Goal: Task Accomplishment & Management: Use online tool/utility

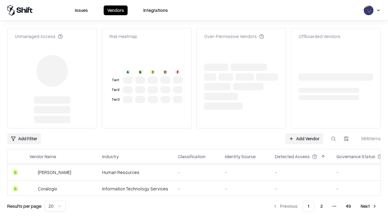
click at [304, 133] on link "Add Vendor" at bounding box center [305, 138] width 38 height 11
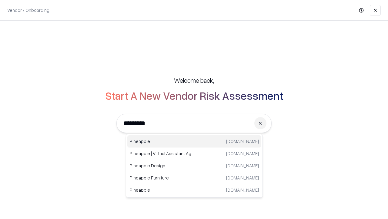
click at [195, 141] on div "Pineapple [DOMAIN_NAME]" at bounding box center [194, 141] width 134 height 12
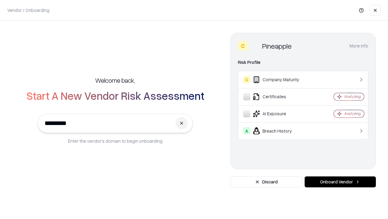
type input "*********"
click at [341, 181] on button "Onboard Vendor" at bounding box center [340, 181] width 71 height 11
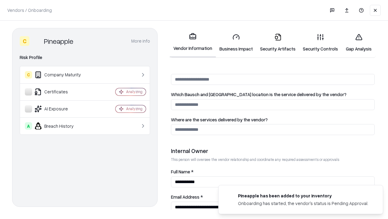
scroll to position [314, 0]
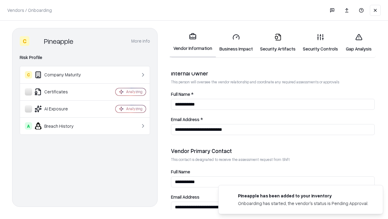
click at [236, 42] on link "Business Impact" at bounding box center [236, 43] width 41 height 28
click at [359, 42] on link "Gap Analysis" at bounding box center [359, 43] width 34 height 28
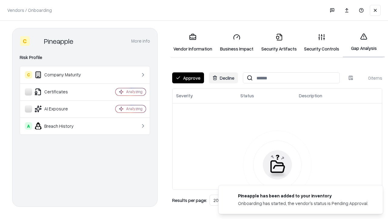
click at [188, 78] on button "Approve" at bounding box center [188, 77] width 32 height 11
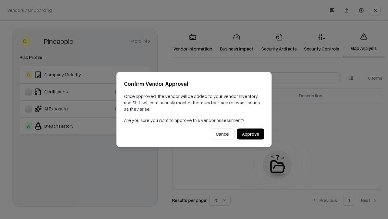
click at [251, 134] on button "Approve" at bounding box center [250, 133] width 27 height 11
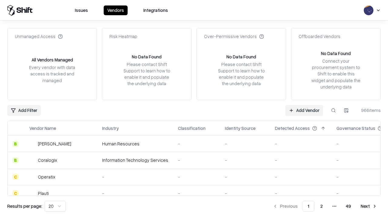
type input "*********"
click at [304, 110] on link "Add Vendor" at bounding box center [305, 110] width 38 height 11
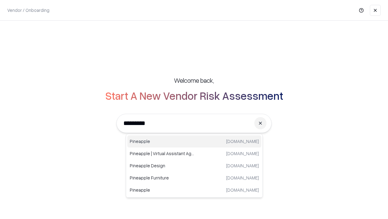
click at [195, 141] on div "Pineapple [DOMAIN_NAME]" at bounding box center [194, 141] width 134 height 12
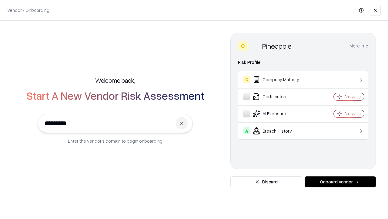
type input "*********"
click at [341, 181] on button "Onboard Vendor" at bounding box center [340, 181] width 71 height 11
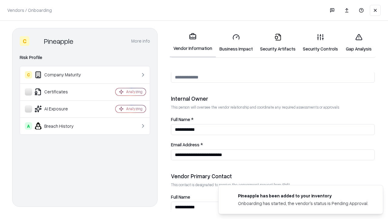
scroll to position [314, 0]
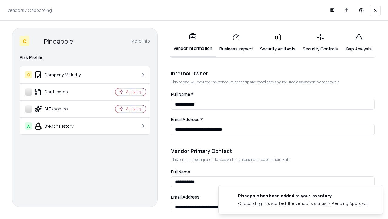
click at [359, 42] on link "Gap Analysis" at bounding box center [359, 43] width 34 height 28
